Goal: Transaction & Acquisition: Book appointment/travel/reservation

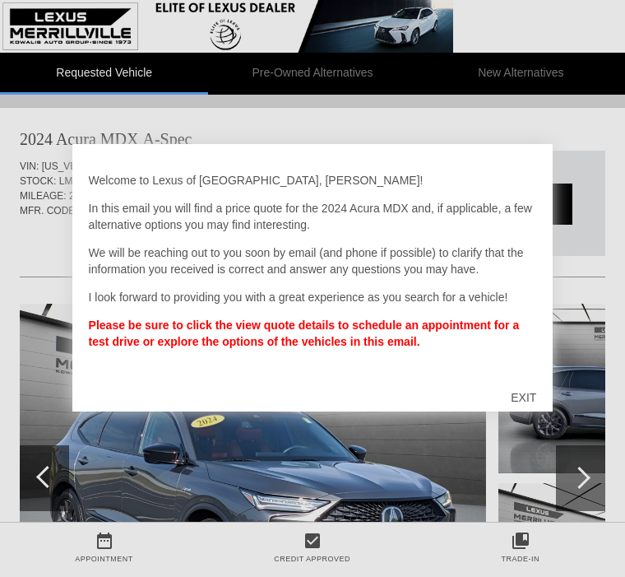
click at [531, 398] on div "EXIT" at bounding box center [523, 397] width 58 height 49
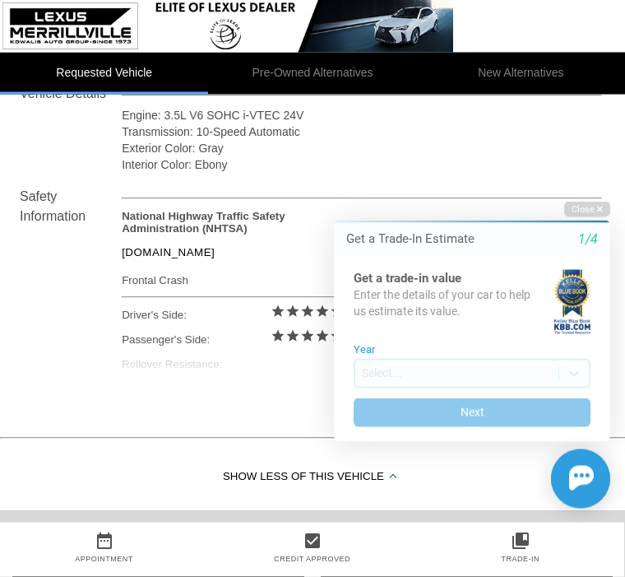
scroll to position [599, 0]
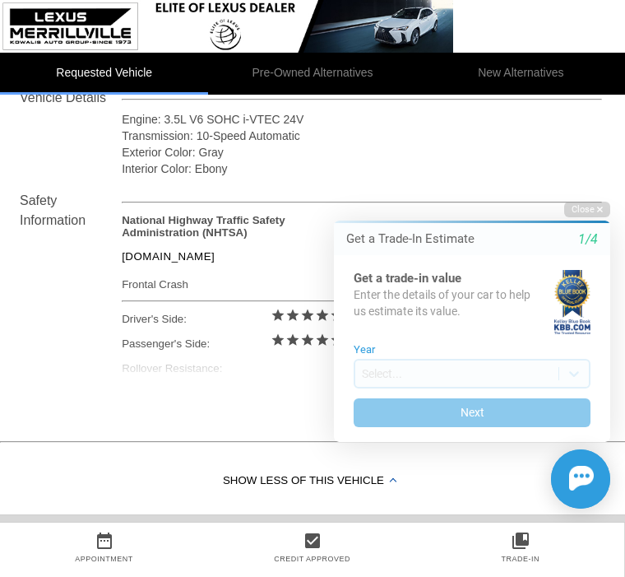
click at [597, 211] on icon "button" at bounding box center [600, 209] width 6 height 9
click at [597, 209] on icon "button" at bounding box center [600, 209] width 6 height 9
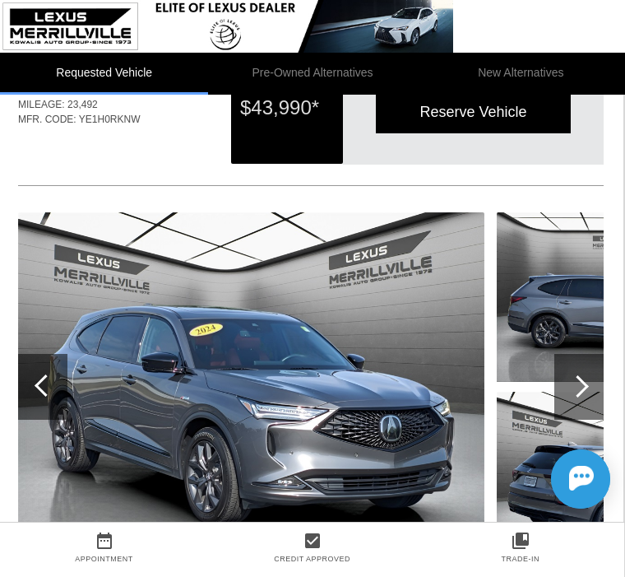
scroll to position [0, 2]
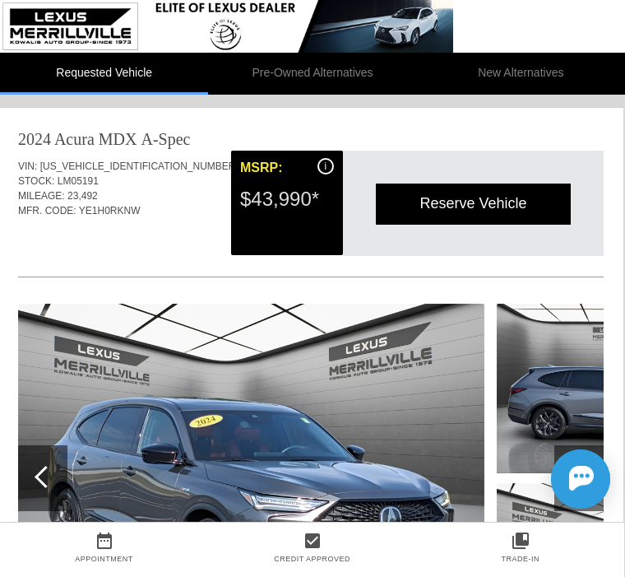
click at [520, 204] on div "Reserve Vehicle" at bounding box center [473, 203] width 195 height 40
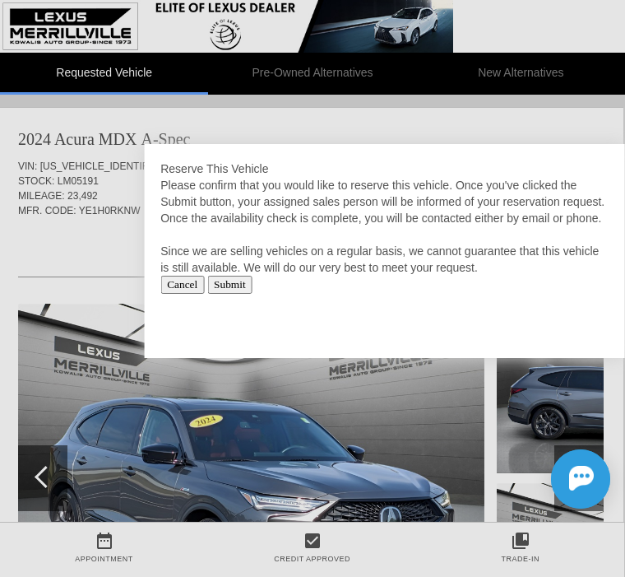
click at [194, 294] on input "Cancel" at bounding box center [182, 285] width 44 height 18
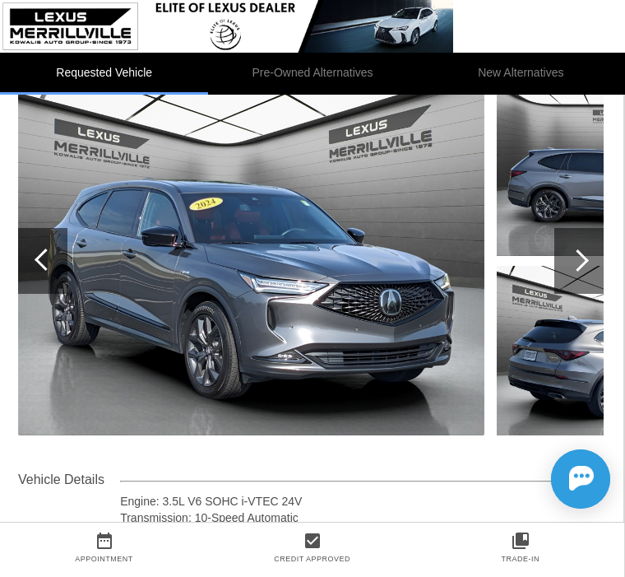
scroll to position [215, 2]
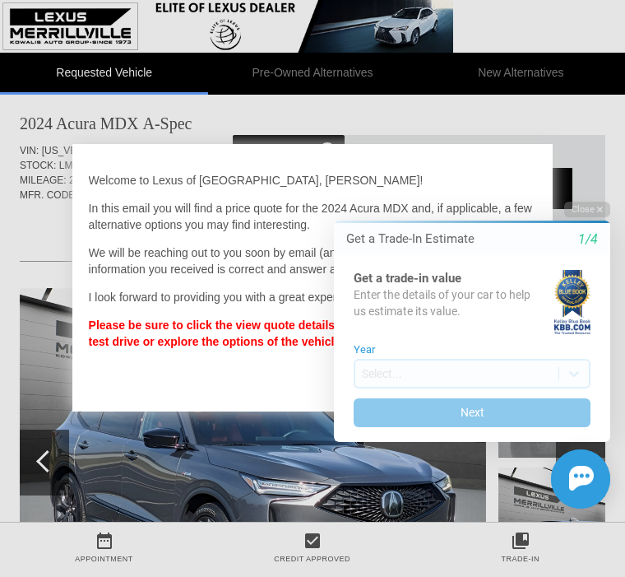
click at [602, 211] on icon "button" at bounding box center [600, 209] width 6 height 9
click at [599, 209] on icon "button" at bounding box center [600, 210] width 6 height 6
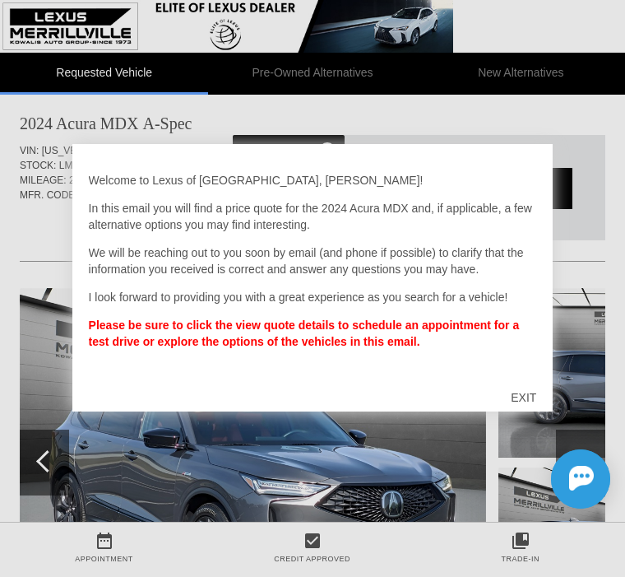
click at [527, 400] on div "EXIT" at bounding box center [523, 397] width 58 height 49
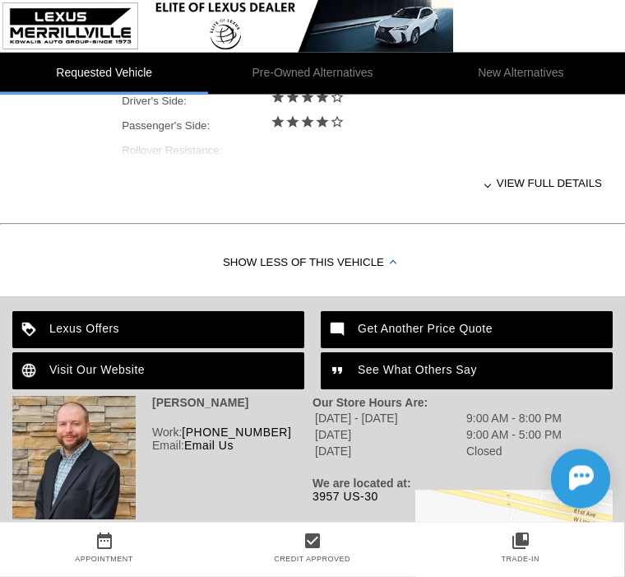
scroll to position [803, 0]
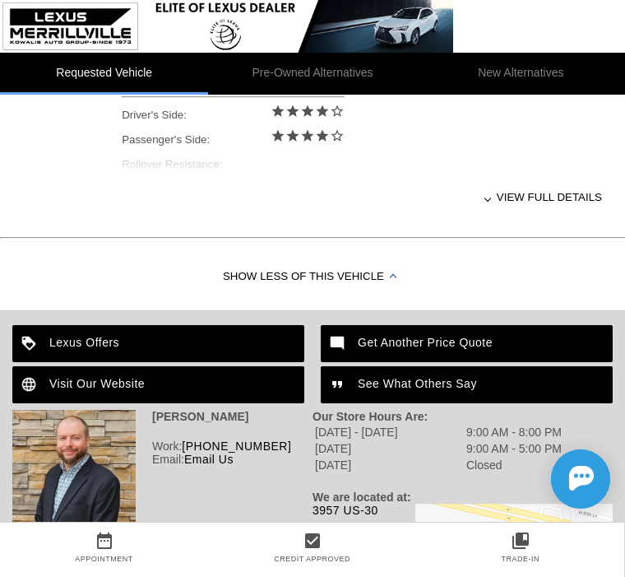
click at [566, 213] on div "View full details" at bounding box center [362, 197] width 480 height 40
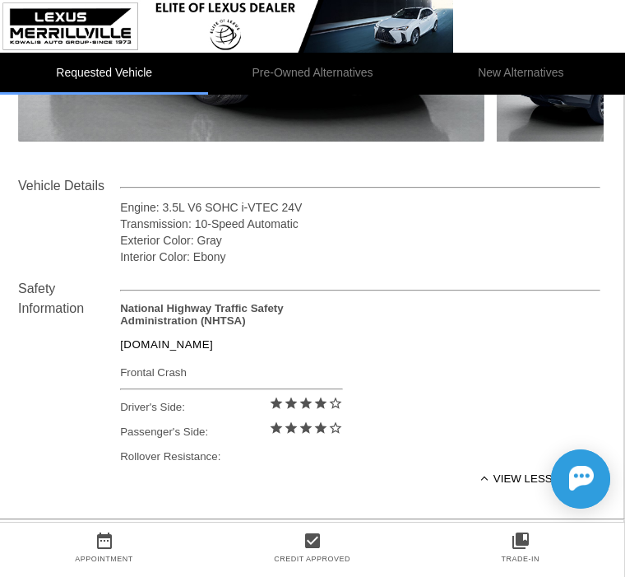
scroll to position [523, 2]
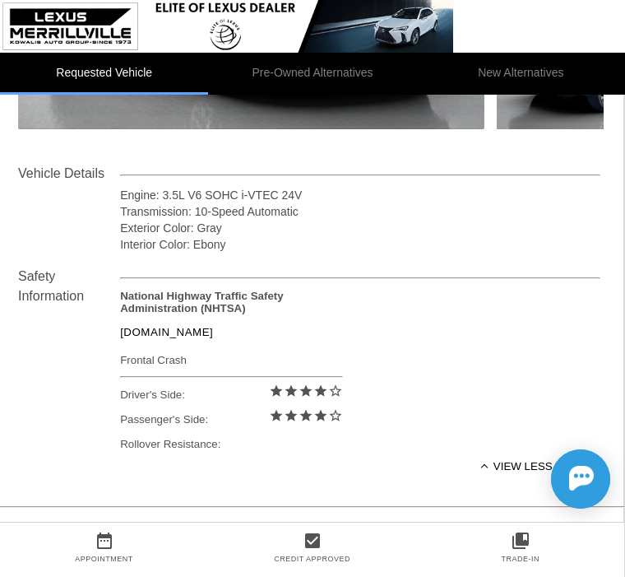
click at [555, 467] on div "View less details" at bounding box center [360, 466] width 480 height 40
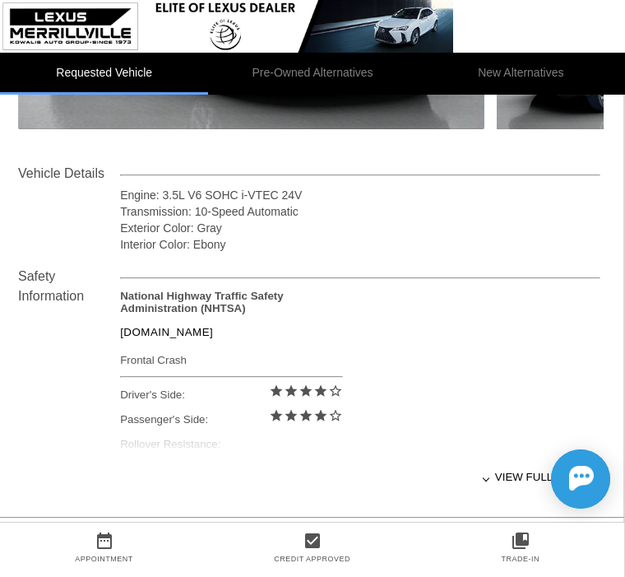
click at [531, 485] on div "View full details" at bounding box center [360, 477] width 480 height 40
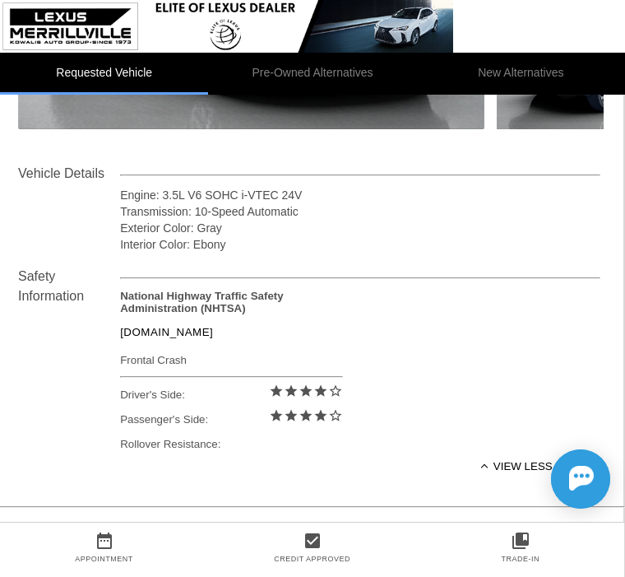
click at [501, 468] on div "View less details" at bounding box center [360, 466] width 480 height 40
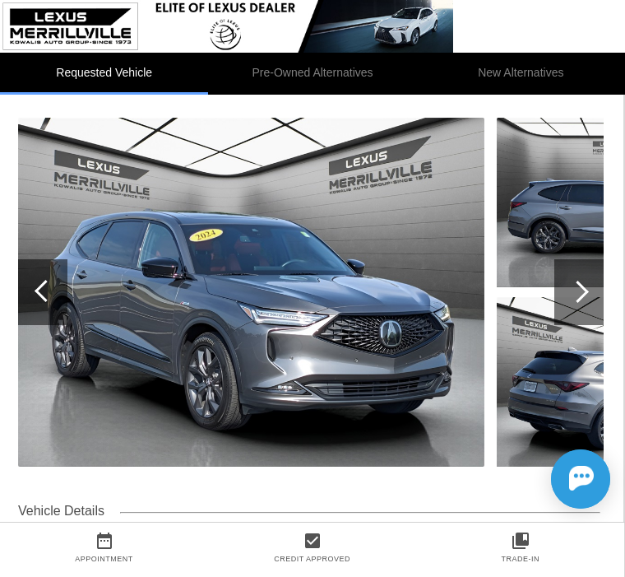
scroll to position [187, 2]
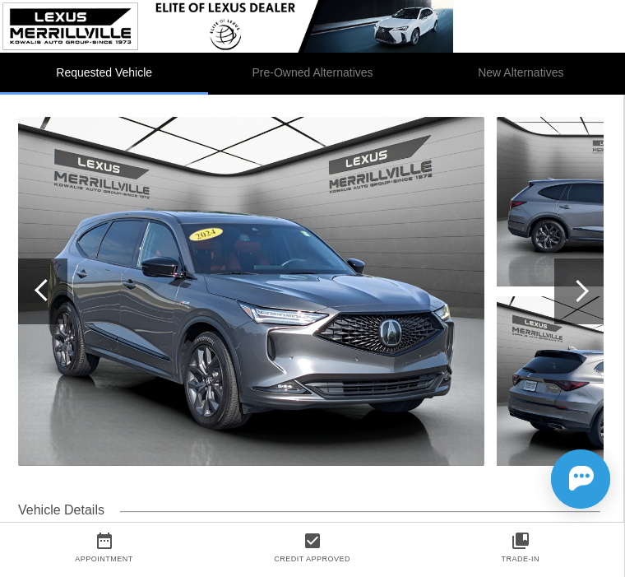
click at [568, 295] on div at bounding box center [579, 291] width 49 height 66
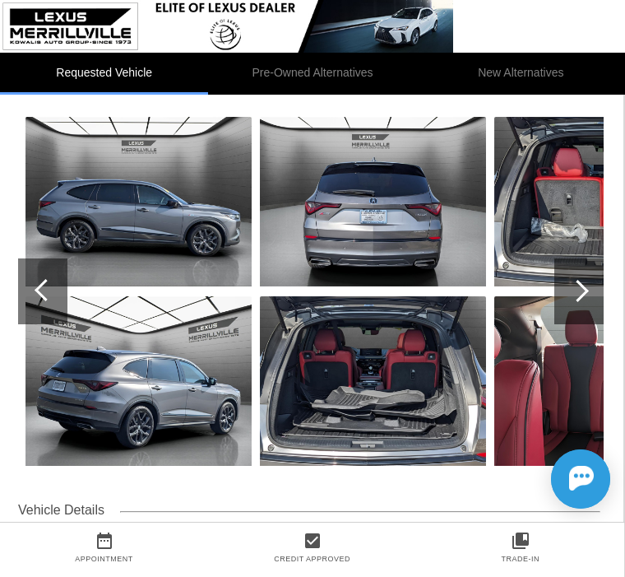
click at [579, 295] on div at bounding box center [578, 291] width 22 height 22
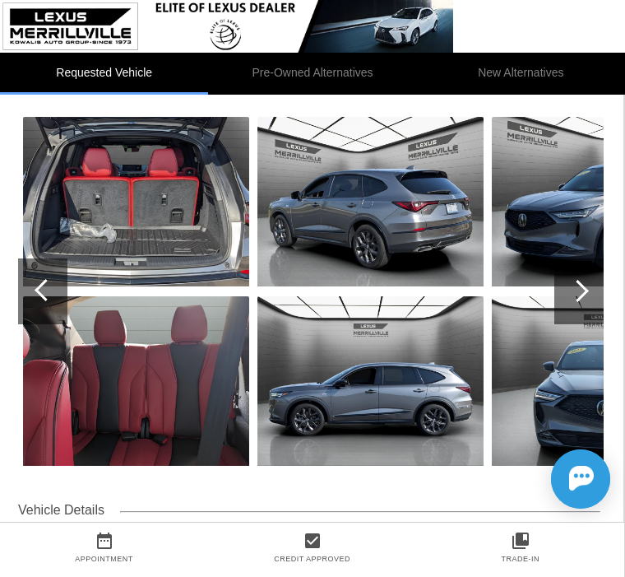
click at [578, 288] on div at bounding box center [578, 291] width 22 height 22
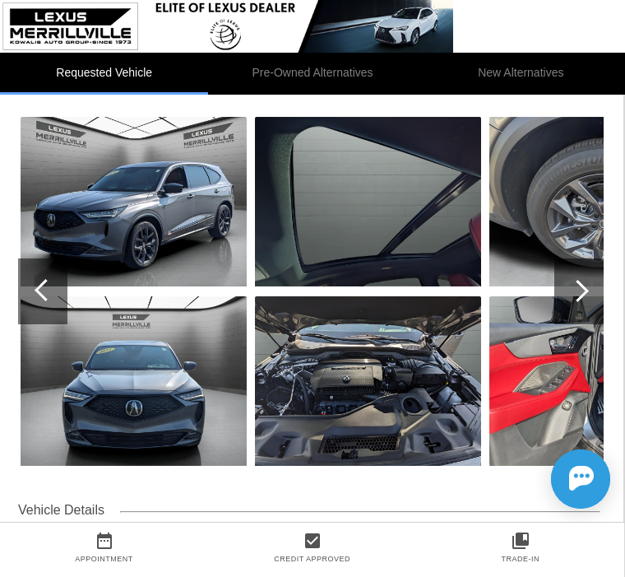
click at [578, 284] on div at bounding box center [578, 291] width 22 height 22
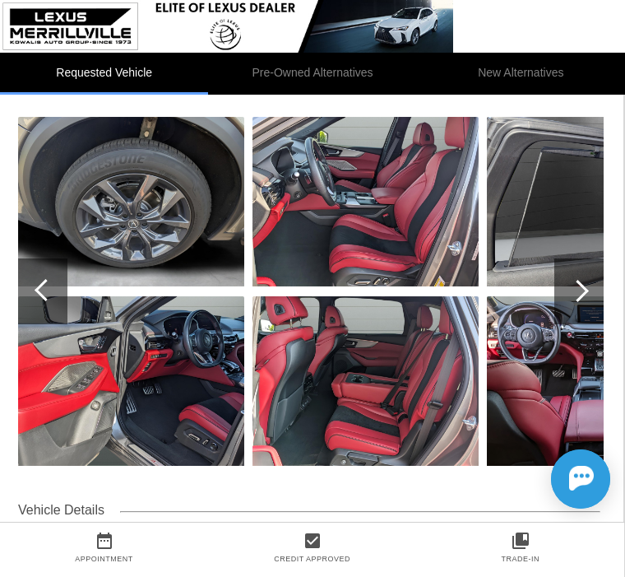
click at [578, 288] on div at bounding box center [578, 291] width 22 height 22
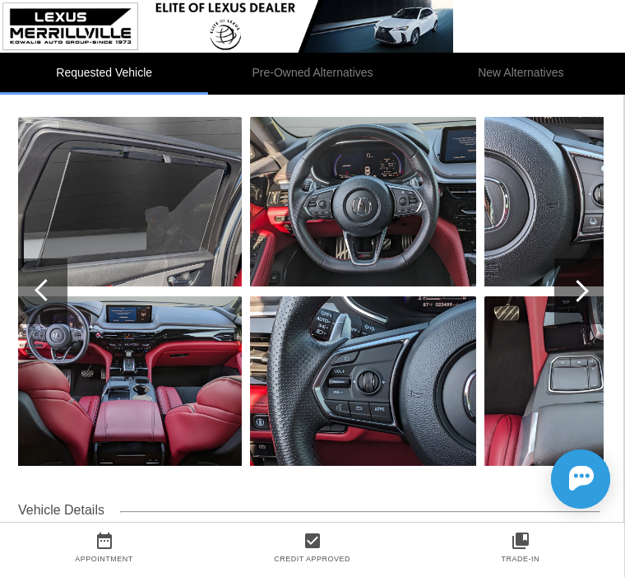
click at [578, 292] on div at bounding box center [578, 291] width 22 height 22
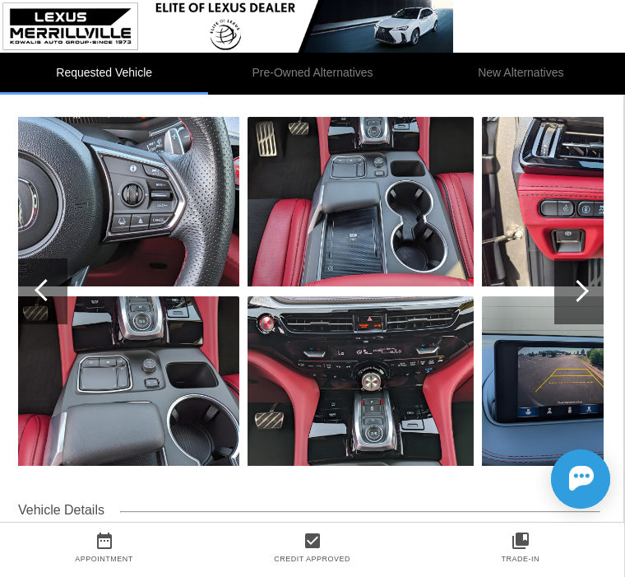
click at [579, 288] on div at bounding box center [578, 291] width 22 height 22
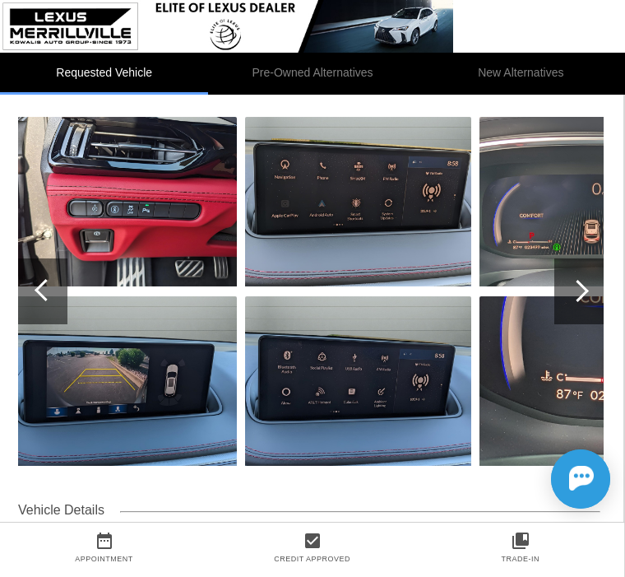
click at [575, 290] on div at bounding box center [578, 291] width 22 height 22
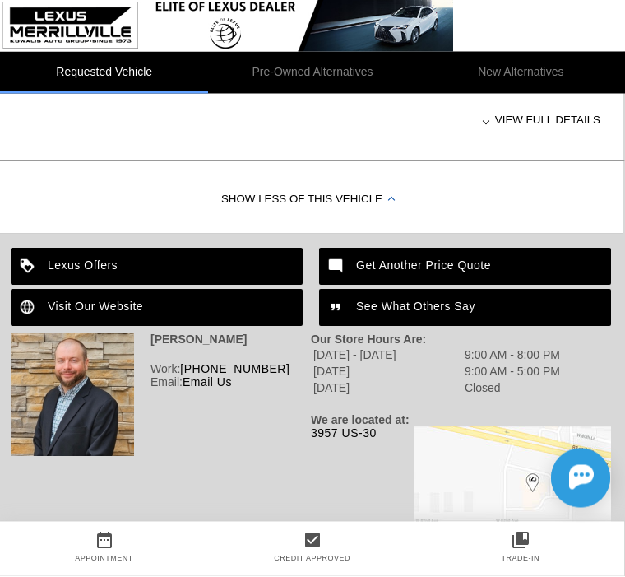
scroll to position [879, 2]
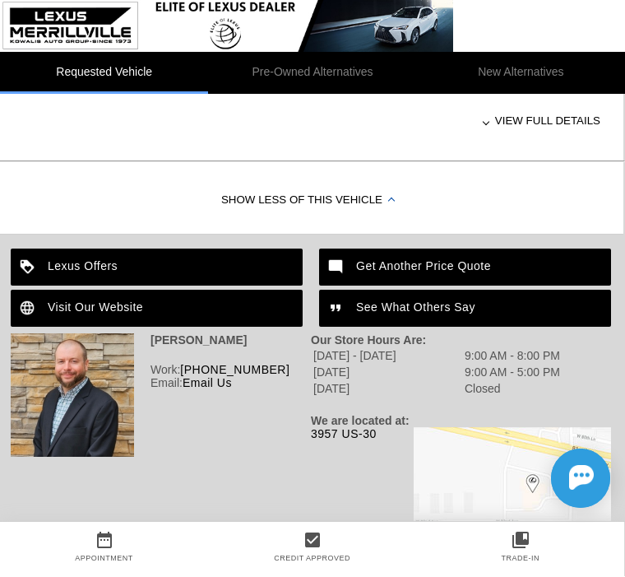
click at [220, 278] on div "Lexus Offers" at bounding box center [157, 267] width 292 height 37
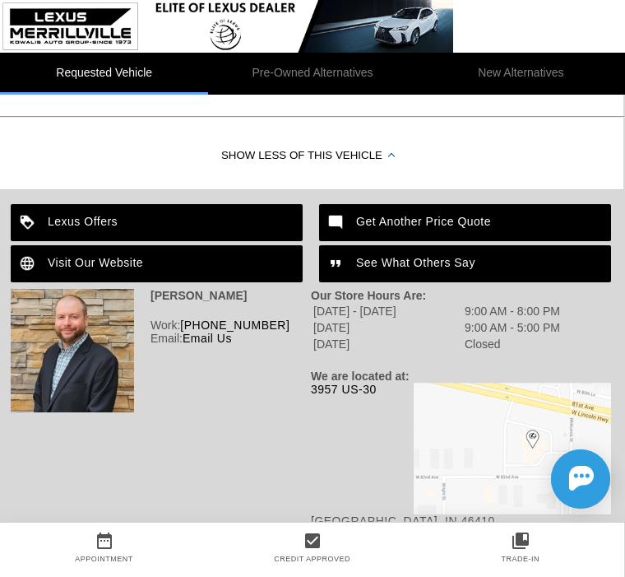
click at [485, 232] on div "Get Another Price Quote" at bounding box center [465, 222] width 292 height 37
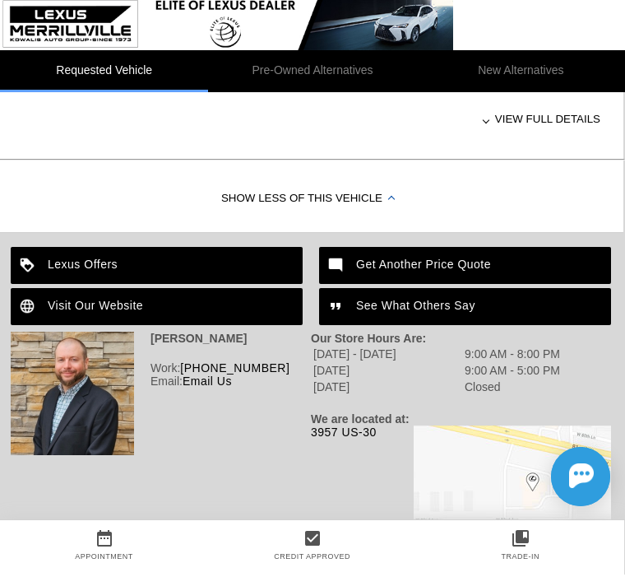
scroll to position [879, 2]
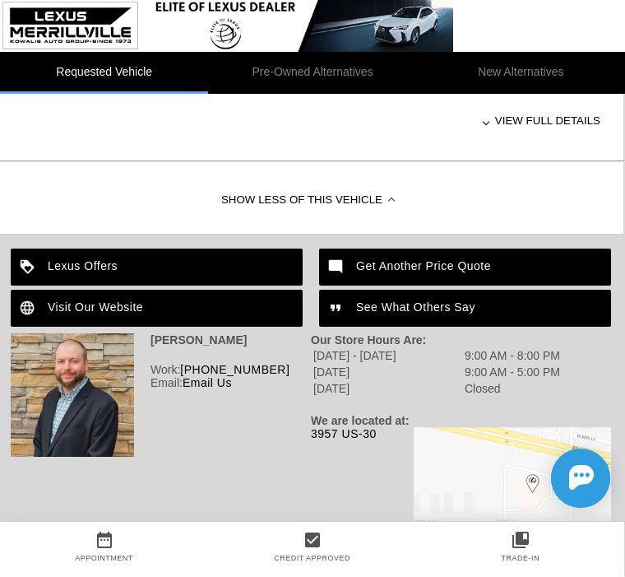
click at [606, 448] on img at bounding box center [512, 494] width 197 height 132
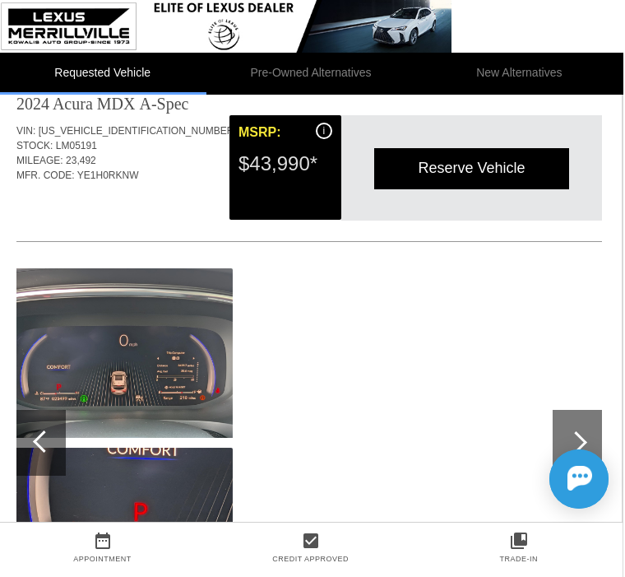
scroll to position [0, 2]
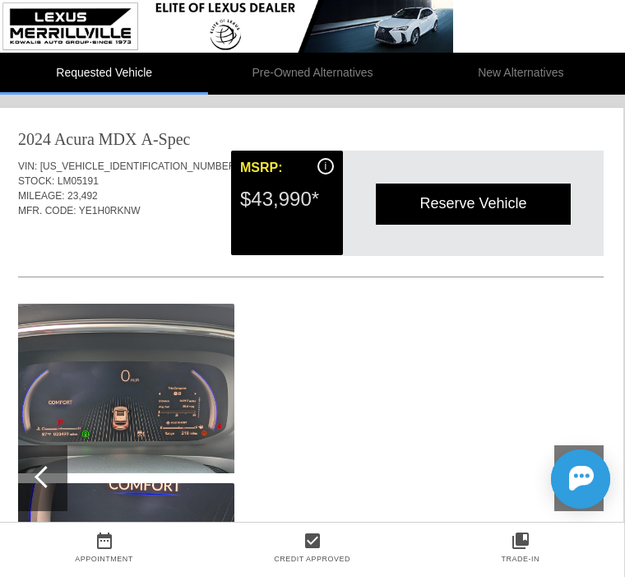
click at [515, 208] on div "Reserve Vehicle" at bounding box center [473, 203] width 195 height 40
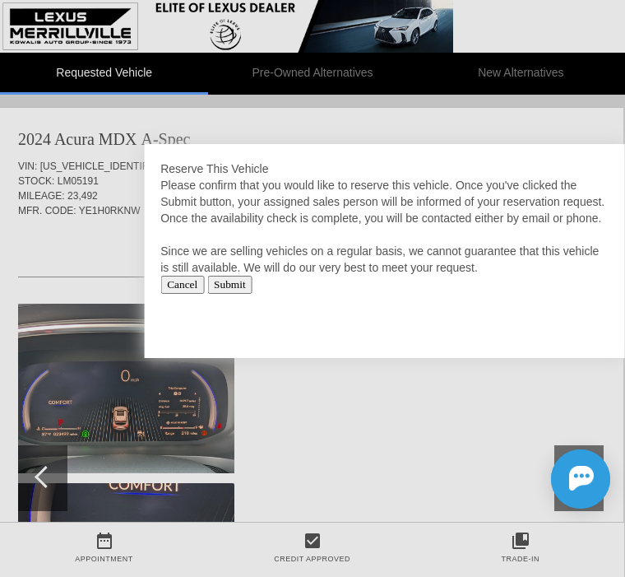
click at [198, 294] on input "Cancel" at bounding box center [182, 285] width 44 height 18
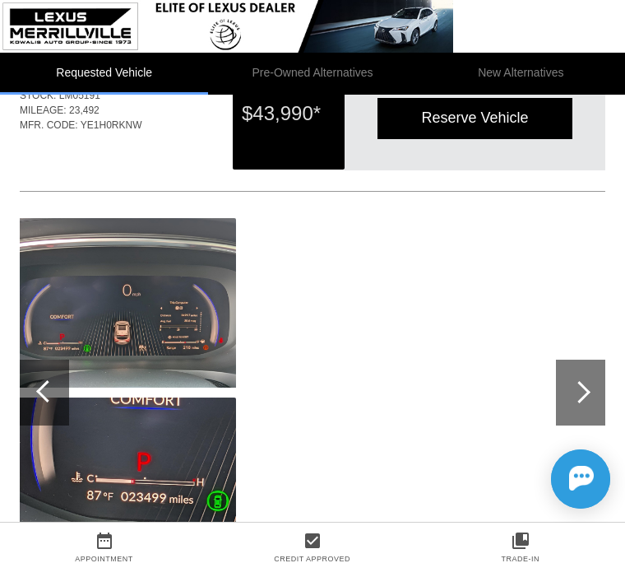
scroll to position [0, 0]
